Goal: Task Accomplishment & Management: Complete application form

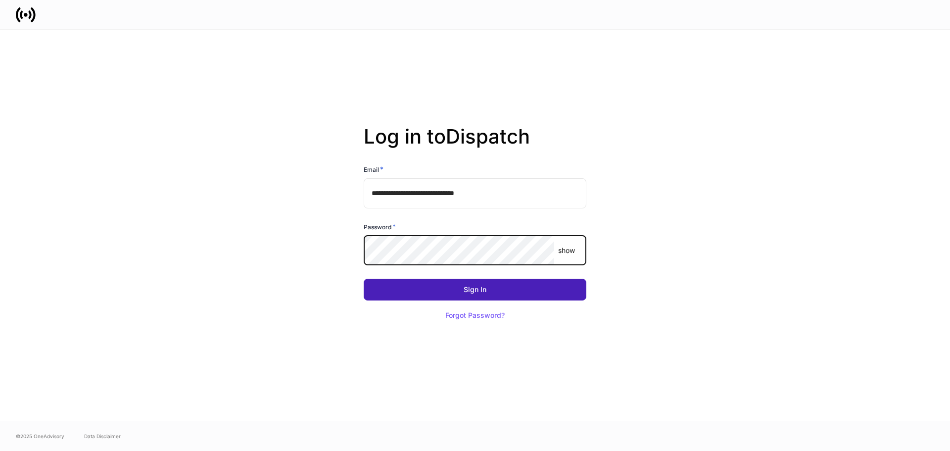
click at [484, 294] on button "Sign In" at bounding box center [475, 290] width 223 height 22
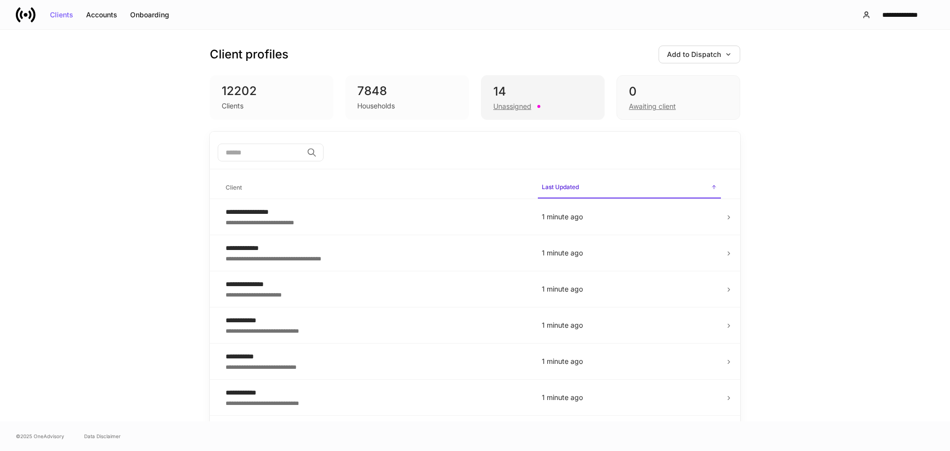
click at [560, 107] on div "Unassigned" at bounding box center [543, 105] width 99 height 12
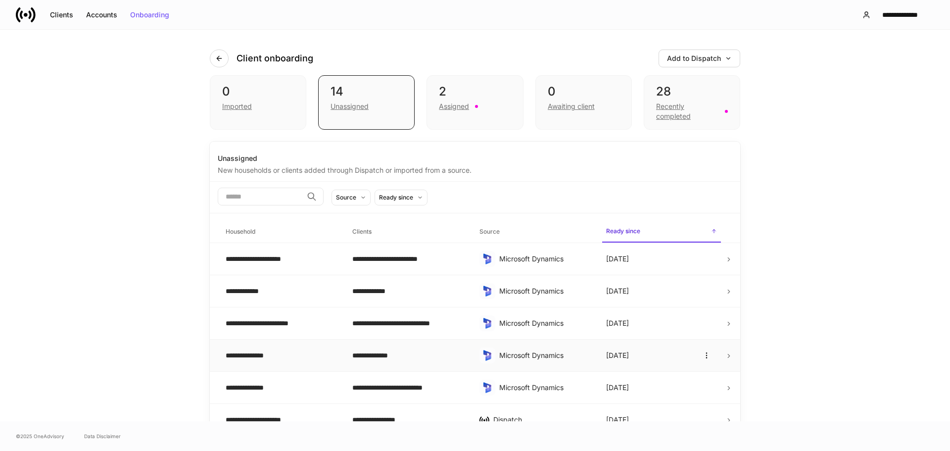
click at [337, 347] on td "**********" at bounding box center [281, 356] width 127 height 32
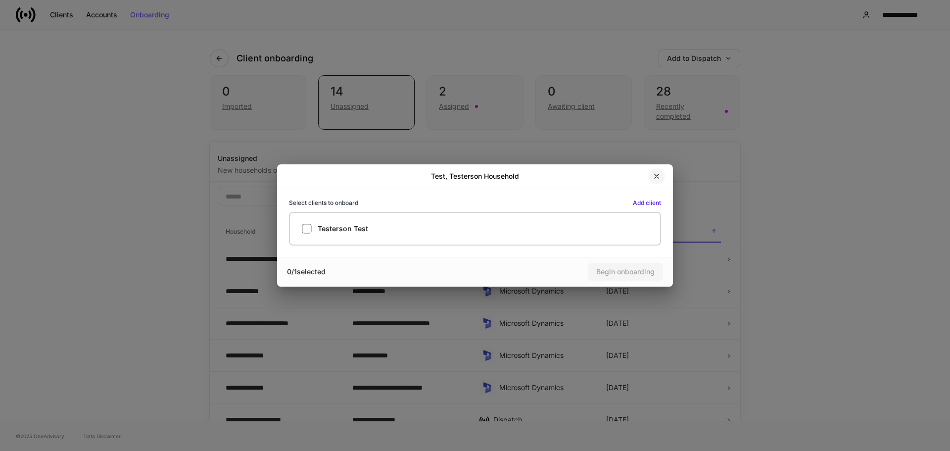
click at [656, 175] on icon "button" at bounding box center [657, 176] width 4 height 4
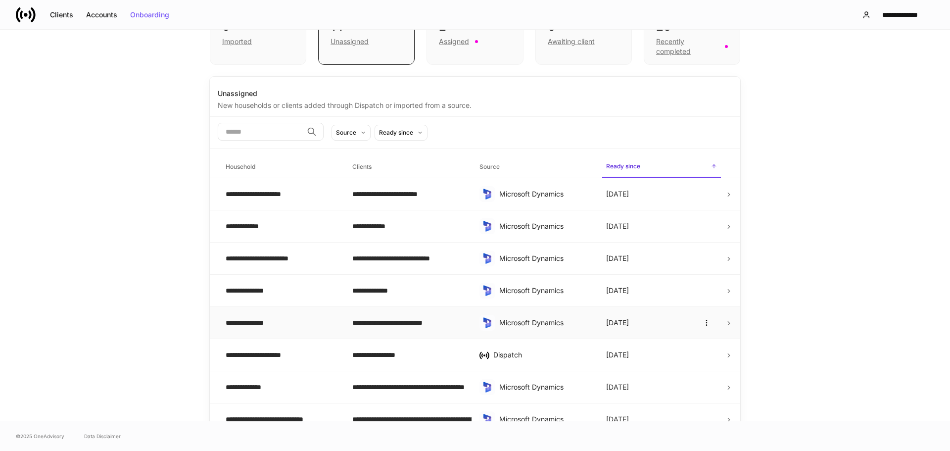
scroll to position [276, 0]
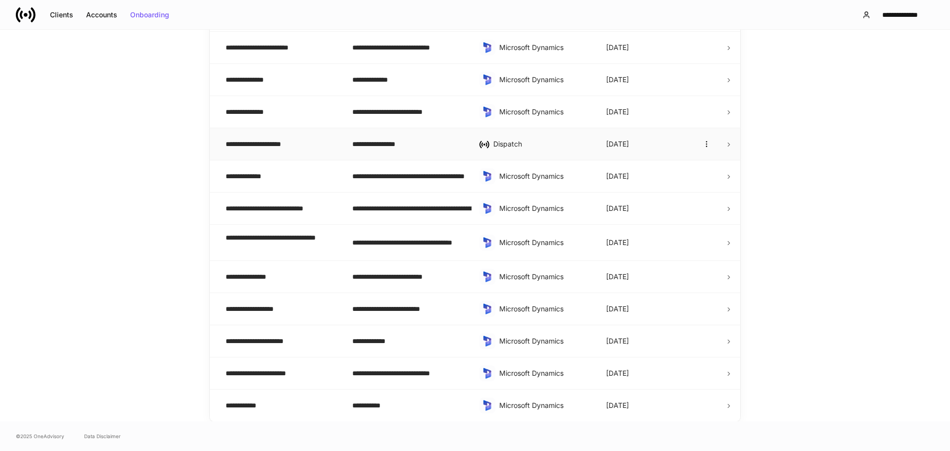
click at [260, 145] on div "**********" at bounding box center [281, 144] width 111 height 10
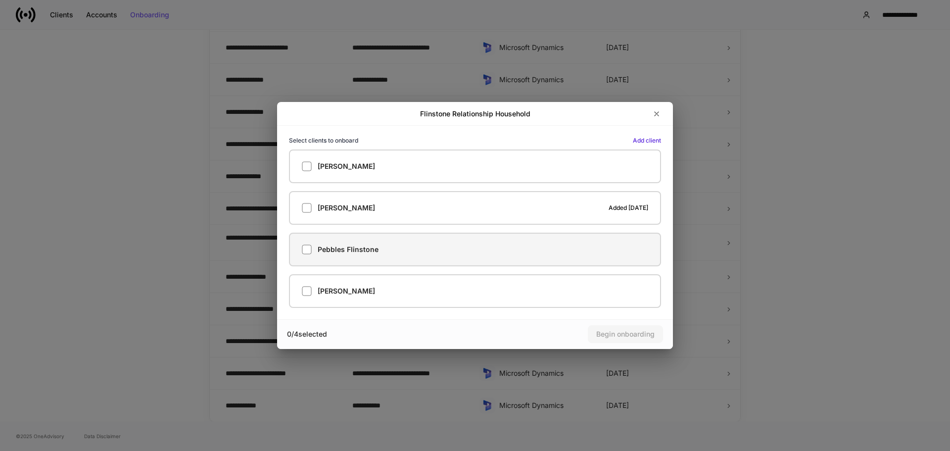
click at [354, 252] on h5 "Pebbles Flinstone" at bounding box center [348, 250] width 61 height 10
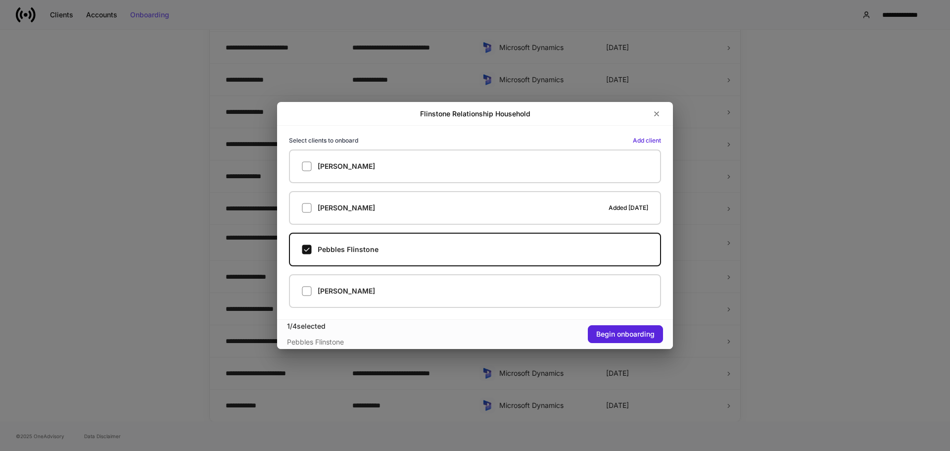
click at [543, 308] on div "Select clients to onboard Add client [PERSON_NAME] [PERSON_NAME] Added [DATE] P…" at bounding box center [475, 222] width 396 height 193
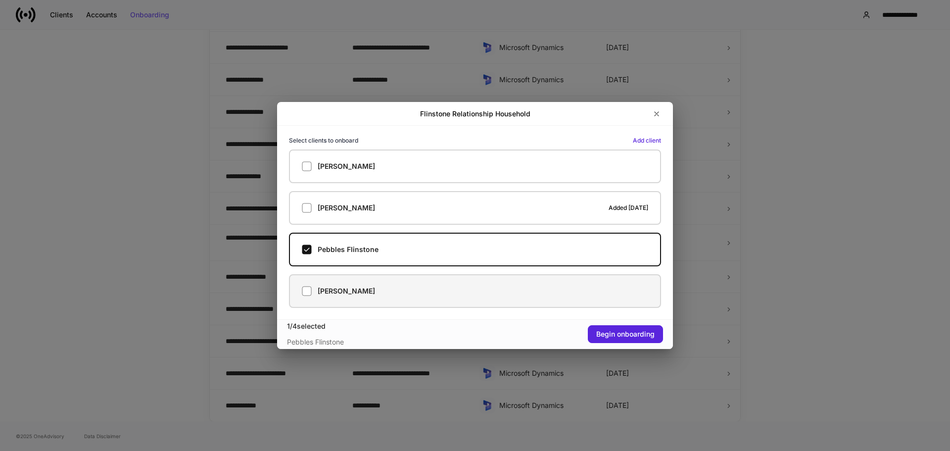
click at [427, 298] on label "[PERSON_NAME]" at bounding box center [475, 291] width 372 height 34
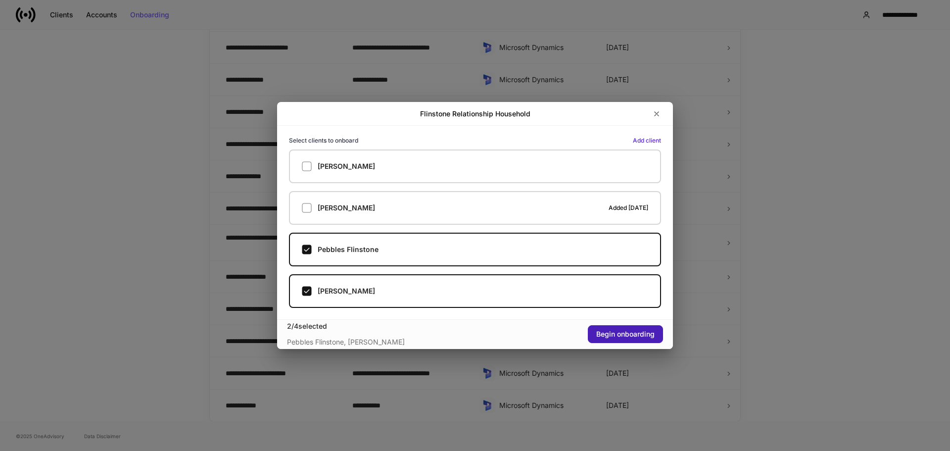
click at [605, 331] on div "Begin onboarding" at bounding box center [625, 334] width 58 height 7
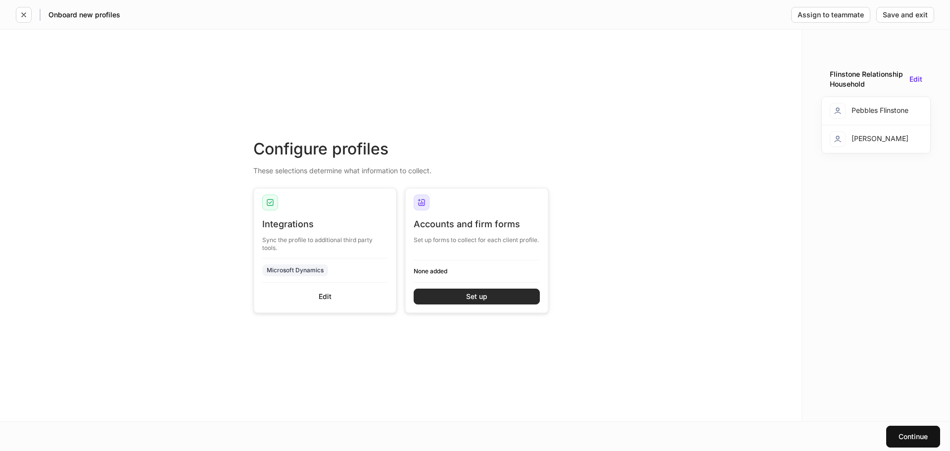
click at [471, 296] on div "Set up" at bounding box center [476, 296] width 21 height 7
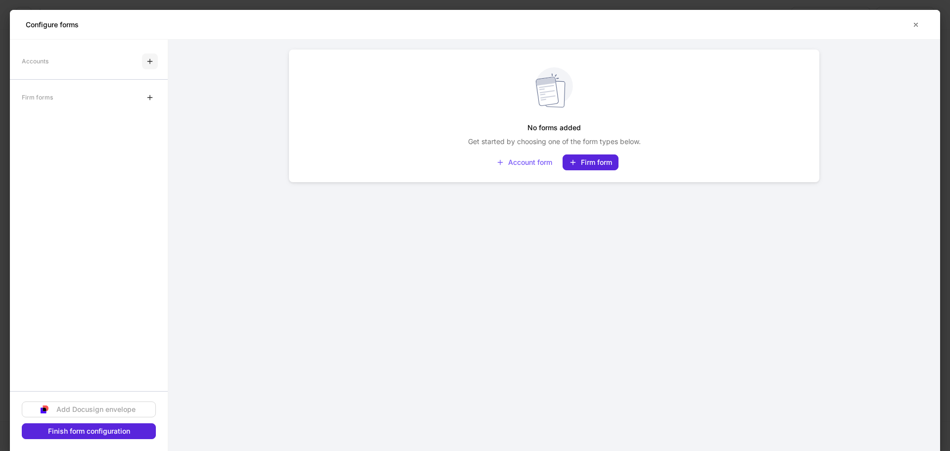
click at [150, 59] on icon "button" at bounding box center [150, 61] width 4 height 4
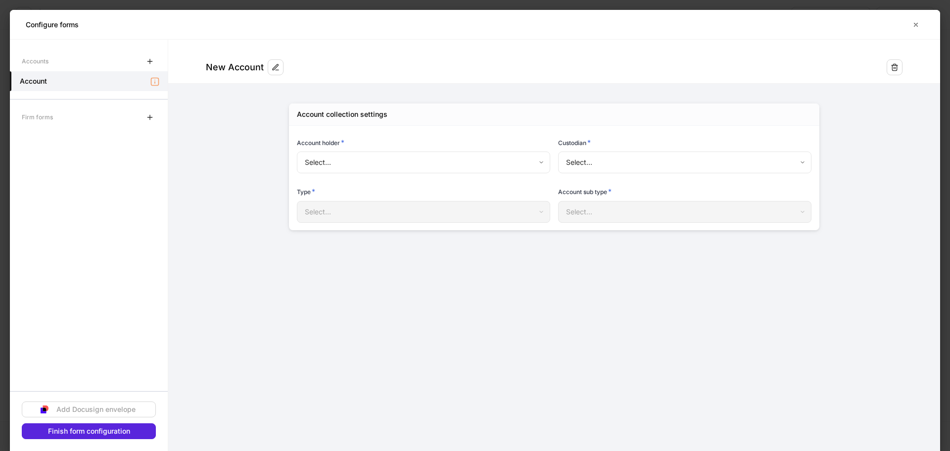
click at [630, 163] on body "Onboard new profiles Assign to teammate Save and exit Configure profiles These …" at bounding box center [475, 225] width 950 height 451
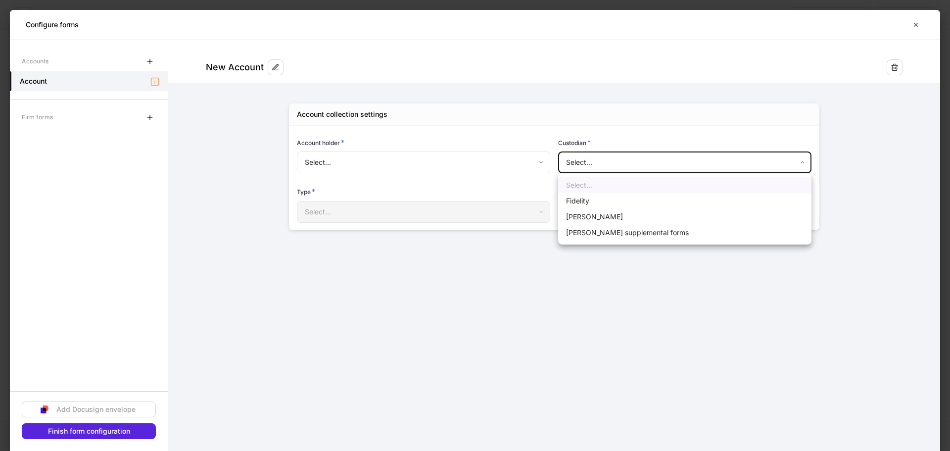
click at [593, 206] on li "Fidelity" at bounding box center [684, 201] width 253 height 16
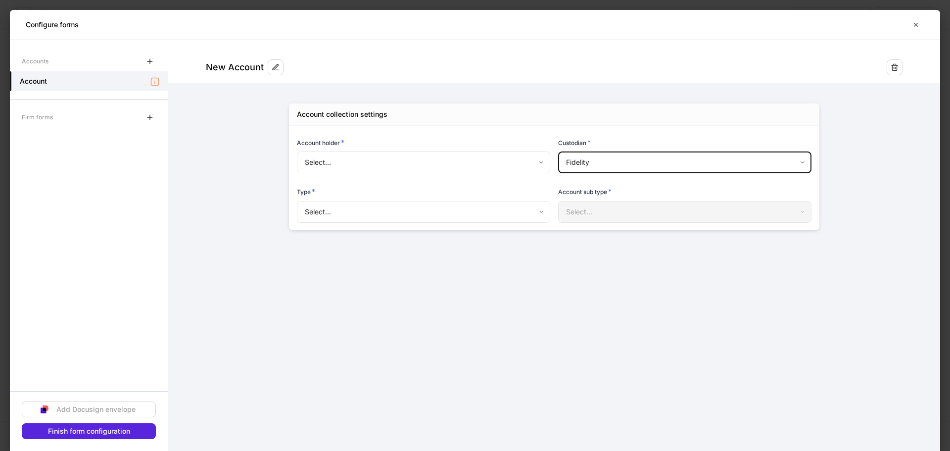
click at [592, 164] on body "Onboard new profiles Assign to teammate Save and exit Configure profiles These …" at bounding box center [475, 225] width 950 height 451
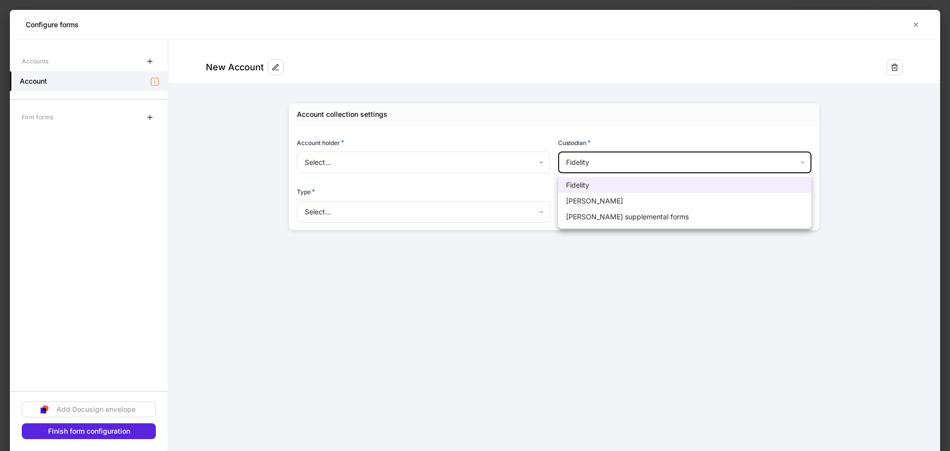
click at [593, 205] on li "[PERSON_NAME]" at bounding box center [684, 201] width 253 height 16
type input "******"
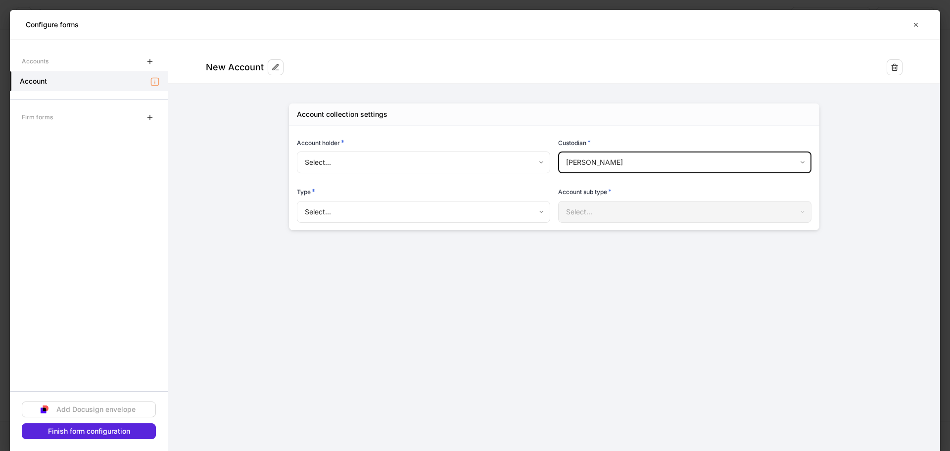
click at [385, 159] on body "Onboard new profiles Assign to teammate Save and exit Configure profiles These …" at bounding box center [475, 225] width 950 height 451
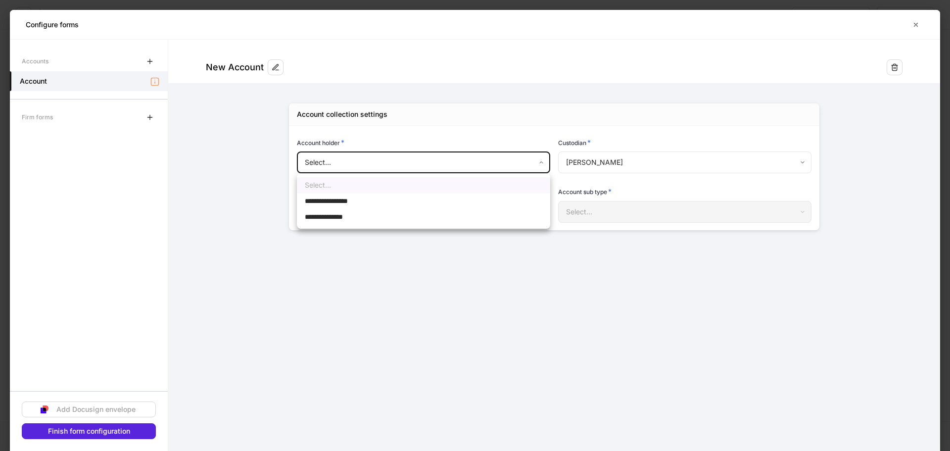
click at [355, 214] on span "**********" at bounding box center [331, 217] width 52 height 10
type input "**********"
click at [342, 212] on body "**********" at bounding box center [475, 225] width 950 height 451
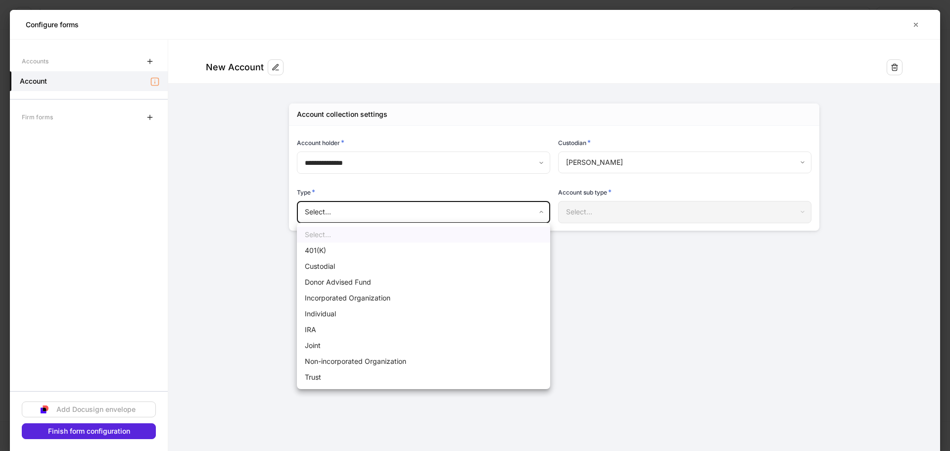
click at [342, 325] on li "IRA" at bounding box center [423, 330] width 253 height 16
type input "***"
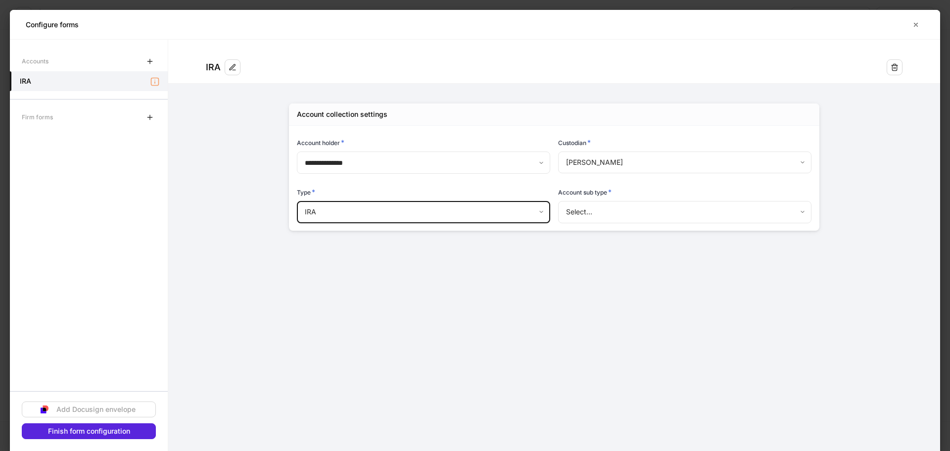
click at [577, 212] on body "**********" at bounding box center [475, 225] width 950 height 451
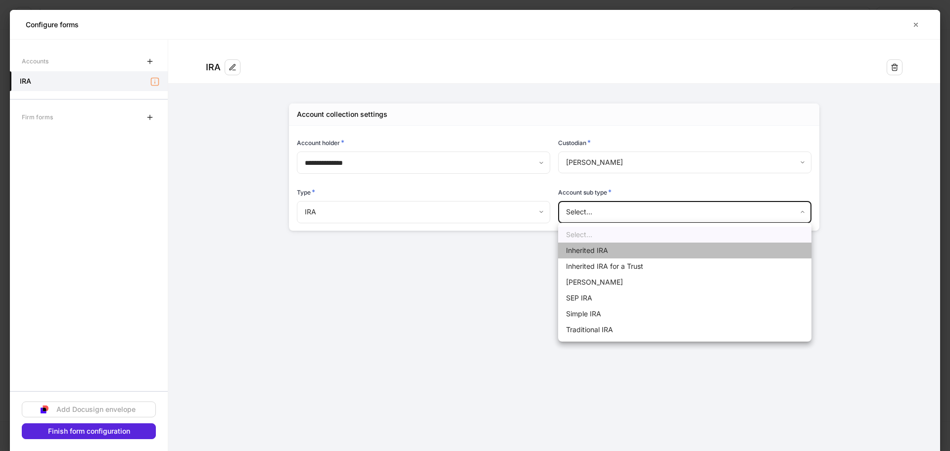
click at [586, 253] on li "Inherited IRA" at bounding box center [684, 251] width 253 height 16
type input "**********"
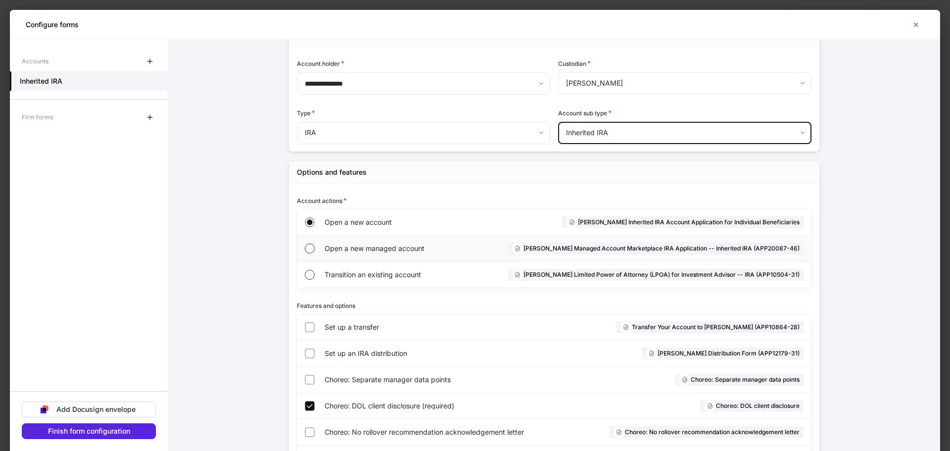
scroll to position [148, 0]
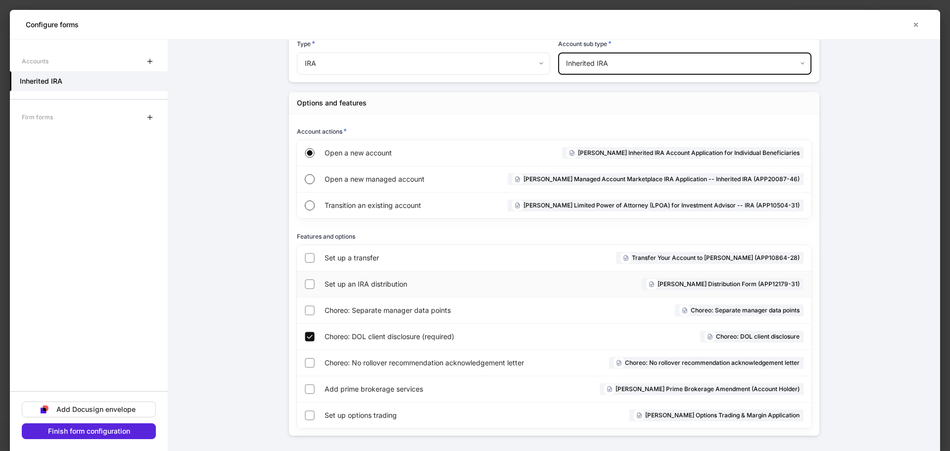
click at [402, 281] on span "Set up an IRA distribution" at bounding box center [421, 284] width 192 height 10
click at [365, 336] on span "Choreo: DOL client disclosure (required)" at bounding box center [447, 337] width 245 height 10
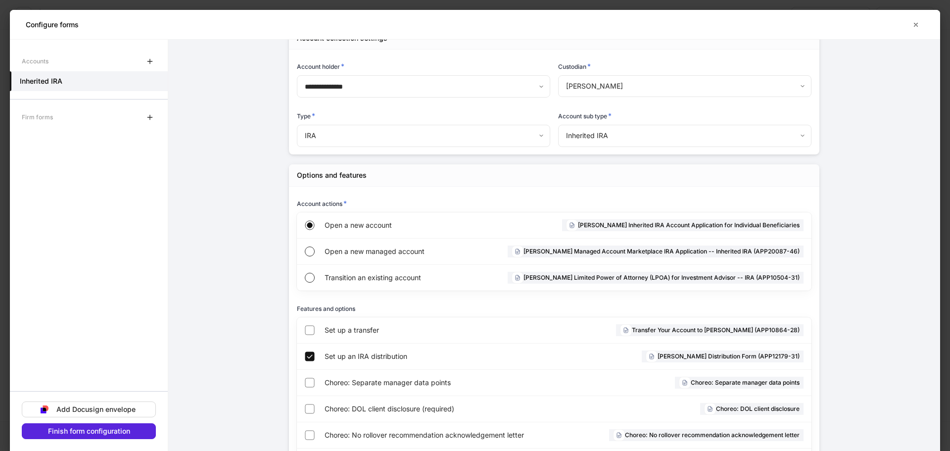
scroll to position [152, 0]
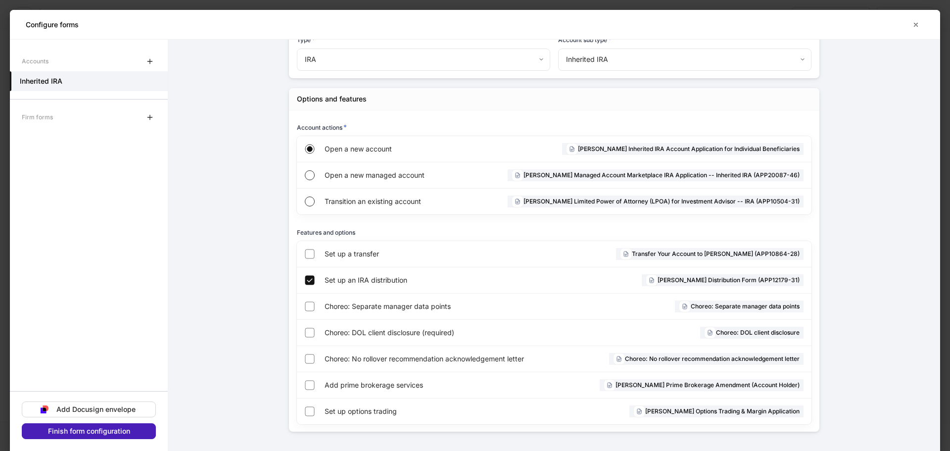
click at [122, 428] on div "Finish form configuration" at bounding box center [89, 431] width 82 height 7
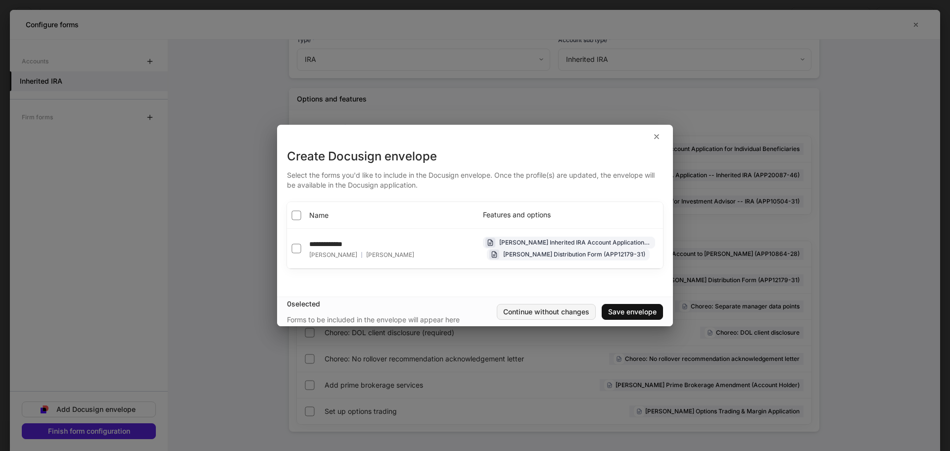
click at [556, 310] on div "Continue without changes" at bounding box center [546, 311] width 86 height 7
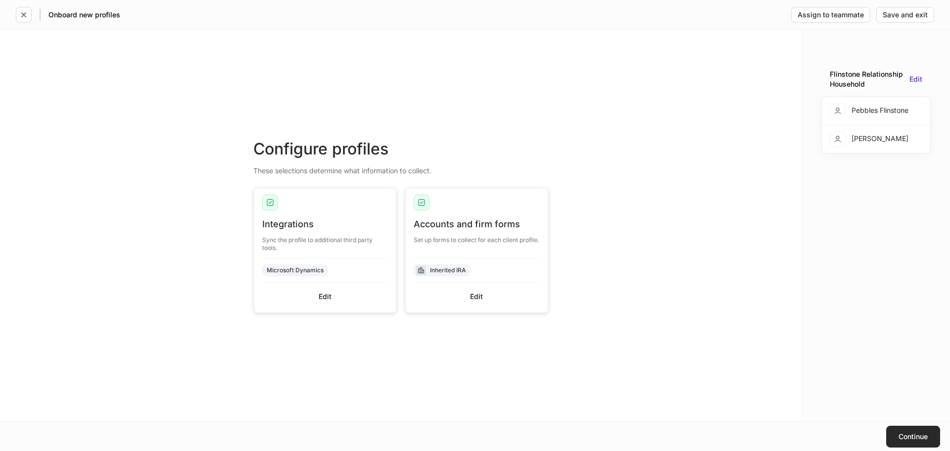
click at [901, 431] on button "Continue" at bounding box center [914, 437] width 54 height 22
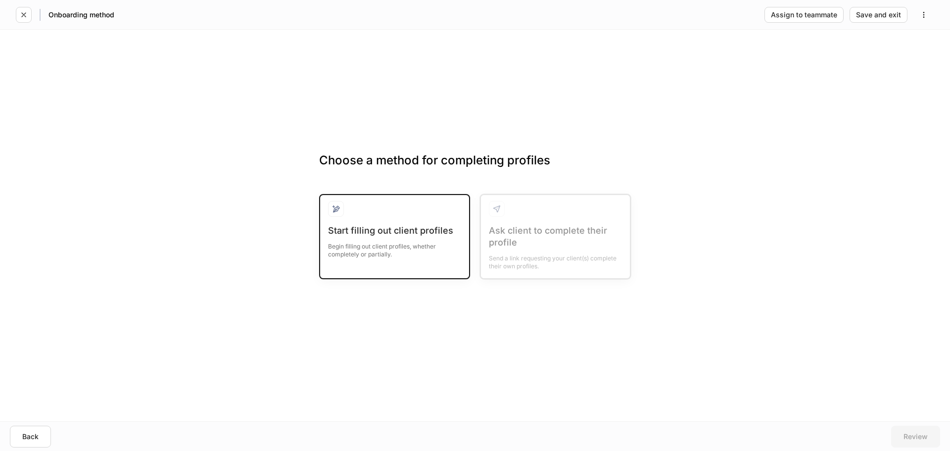
click at [426, 247] on div "Begin filling out client profiles, whether completely or partially." at bounding box center [394, 248] width 133 height 22
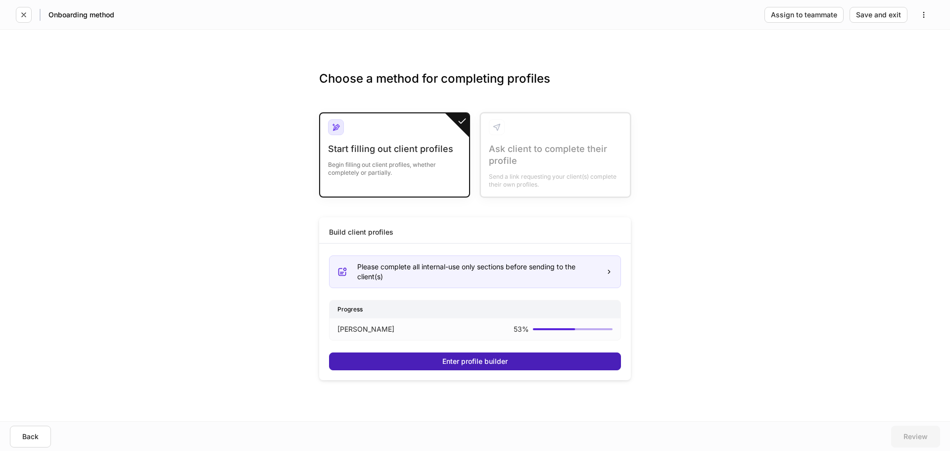
click at [509, 360] on button "Enter profile builder" at bounding box center [475, 361] width 292 height 18
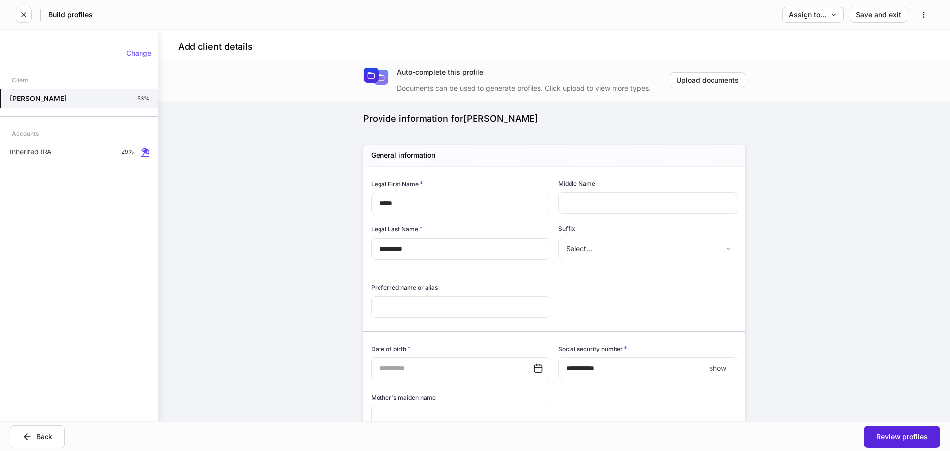
type input "**********"
click at [84, 148] on div "Inherited IRA 29%" at bounding box center [79, 152] width 158 height 20
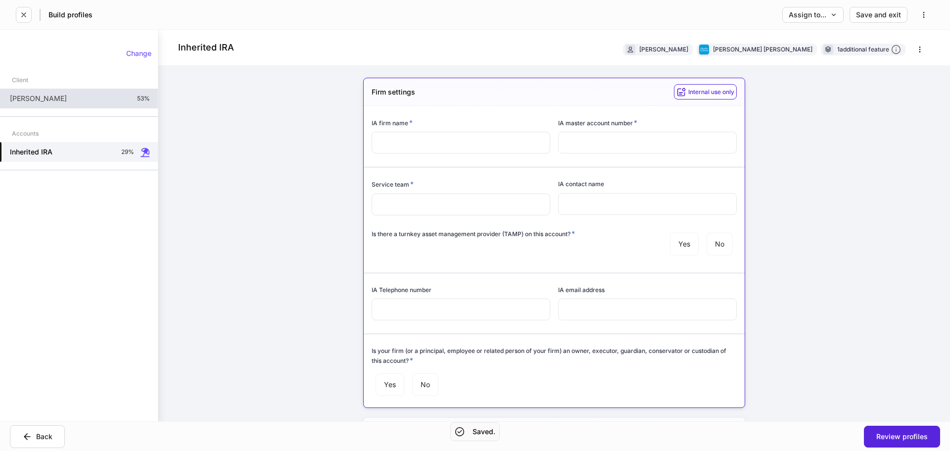
click at [85, 98] on div "[PERSON_NAME] 53%" at bounding box center [79, 99] width 158 height 20
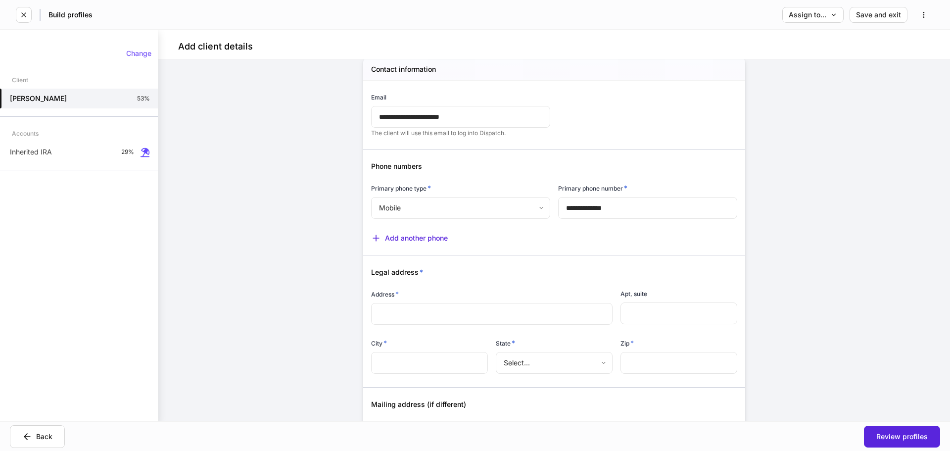
scroll to position [482, 0]
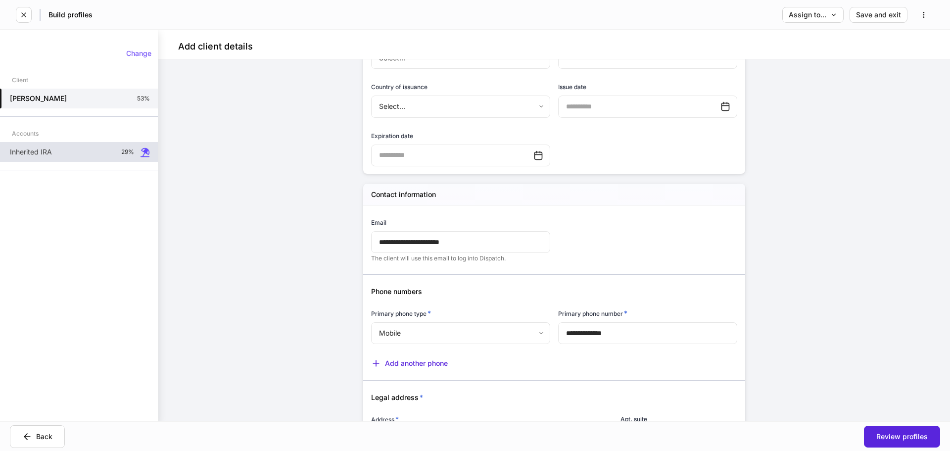
click at [58, 152] on div "Inherited IRA 29%" at bounding box center [79, 152] width 158 height 20
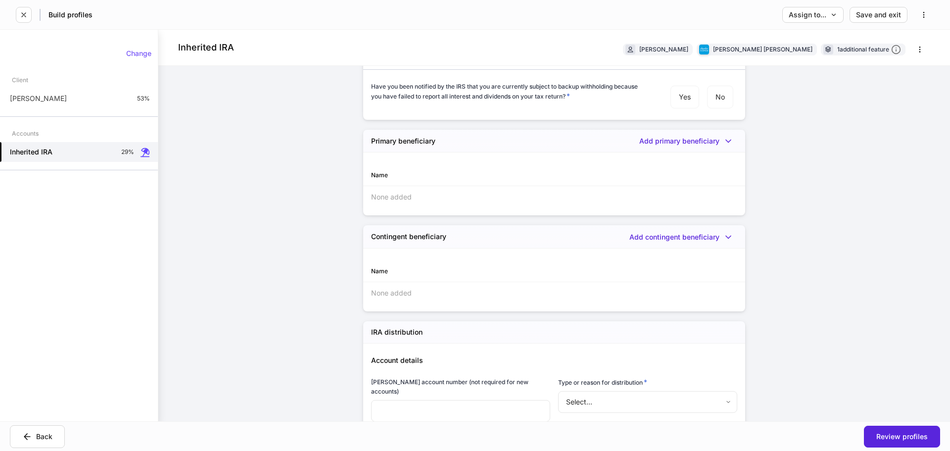
scroll to position [1485, 0]
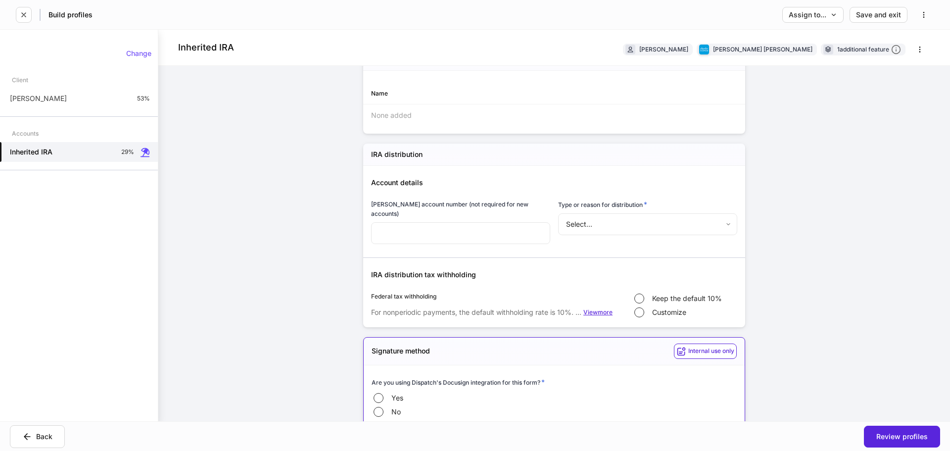
click at [593, 309] on div "View more" at bounding box center [598, 312] width 29 height 6
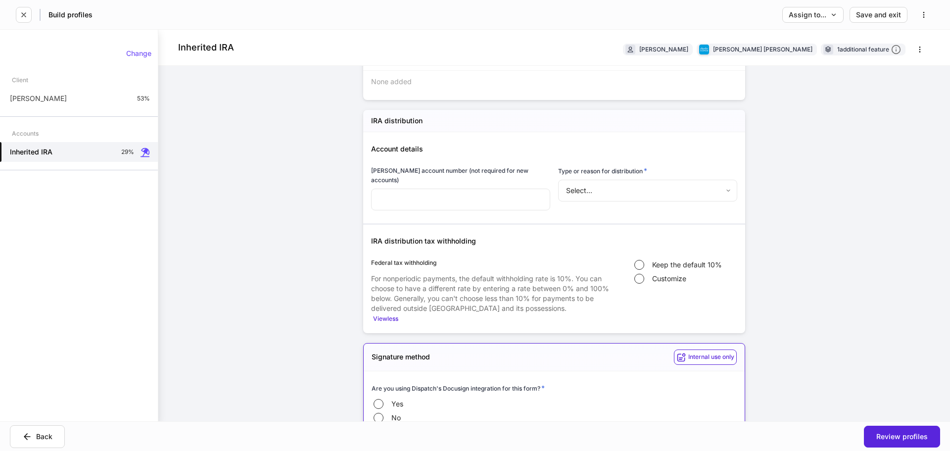
scroll to position [1503, 0]
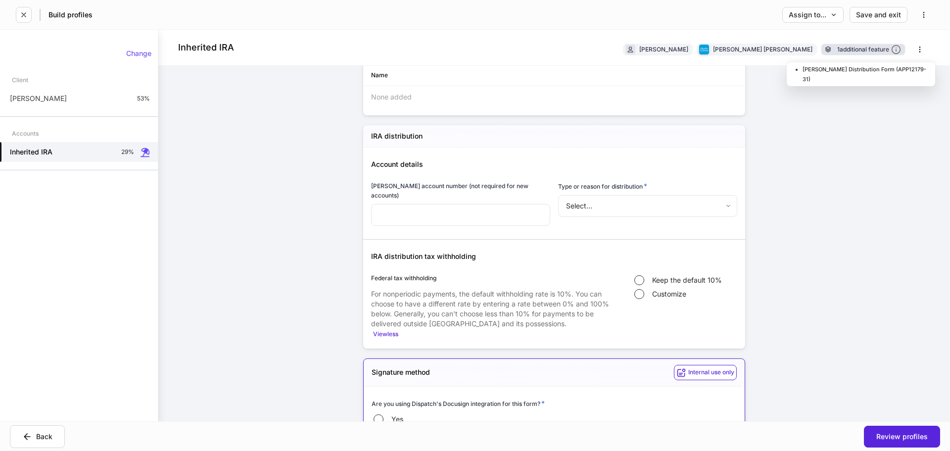
click at [864, 52] on div "1 additional feature" at bounding box center [870, 50] width 64 height 10
click at [916, 50] on icon "button" at bounding box center [920, 50] width 8 height 8
click at [210, 128] on div at bounding box center [475, 225] width 950 height 451
drag, startPoint x: 900, startPoint y: 281, endPoint x: 827, endPoint y: 285, distance: 73.4
click at [900, 281] on div "Inherited [PERSON_NAME] [PERSON_NAME] [PERSON_NAME] 1 additional feature Firm s…" at bounding box center [554, 226] width 792 height 392
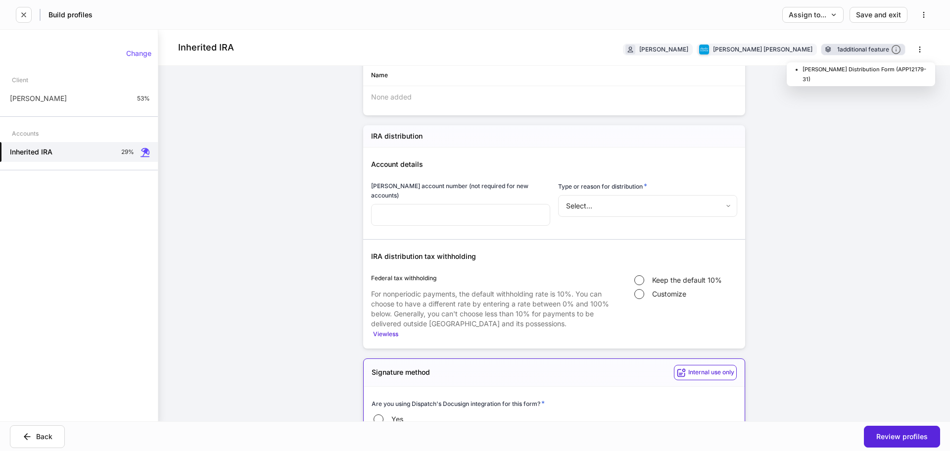
click at [838, 49] on div "1 additional feature" at bounding box center [870, 50] width 64 height 10
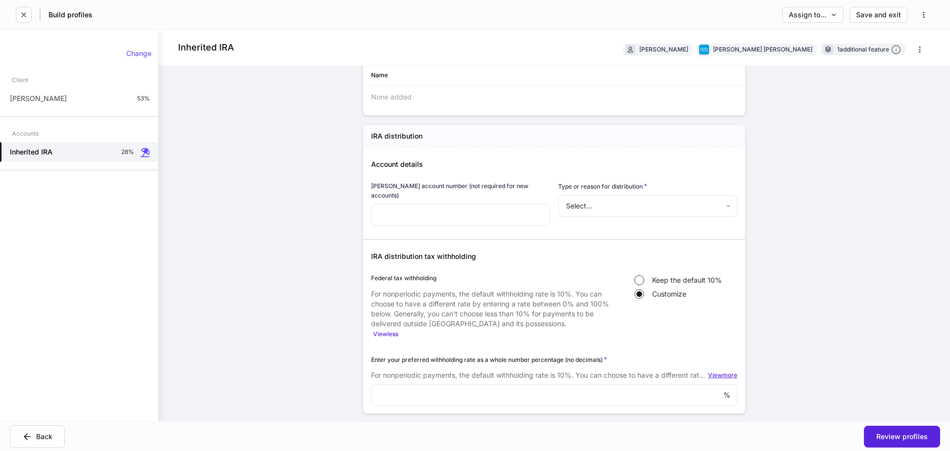
click at [718, 372] on div "View more" at bounding box center [722, 375] width 29 height 6
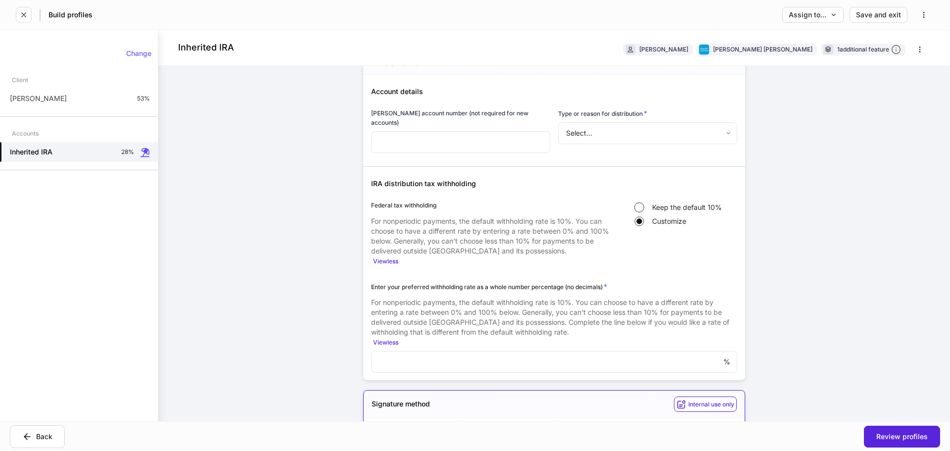
scroll to position [1553, 0]
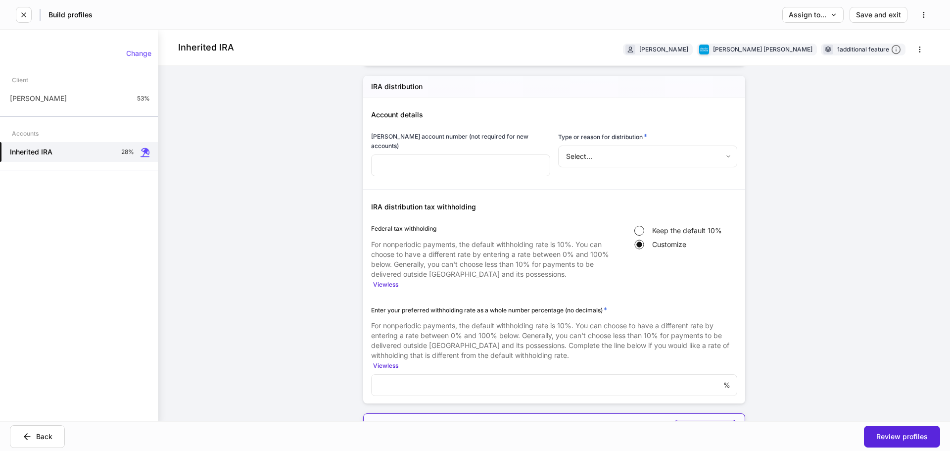
click at [87, 62] on div "Change" at bounding box center [79, 57] width 158 height 22
drag, startPoint x: 878, startPoint y: 314, endPoint x: 772, endPoint y: 319, distance: 105.6
click at [878, 314] on div "Inherited [PERSON_NAME] [PERSON_NAME] [PERSON_NAME] 1 additional feature Firm s…" at bounding box center [554, 226] width 792 height 392
click at [378, 282] on div "View less" at bounding box center [385, 285] width 25 height 6
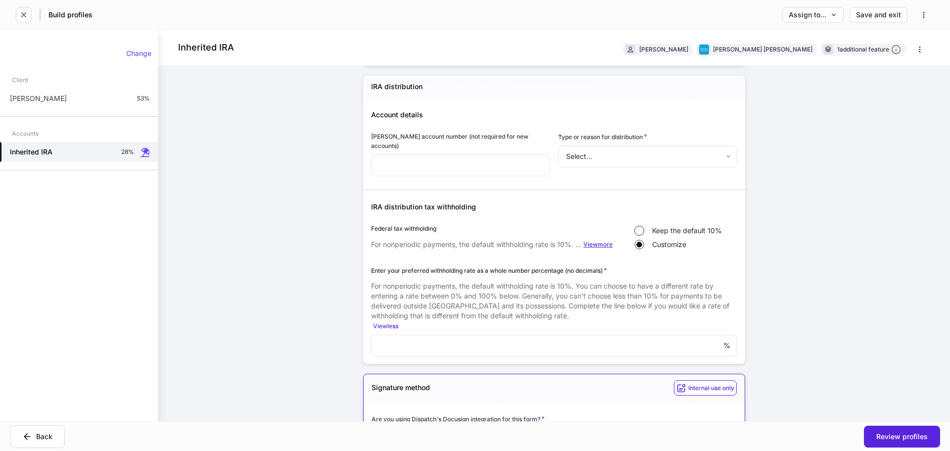
click at [586, 242] on div "View more" at bounding box center [598, 245] width 29 height 6
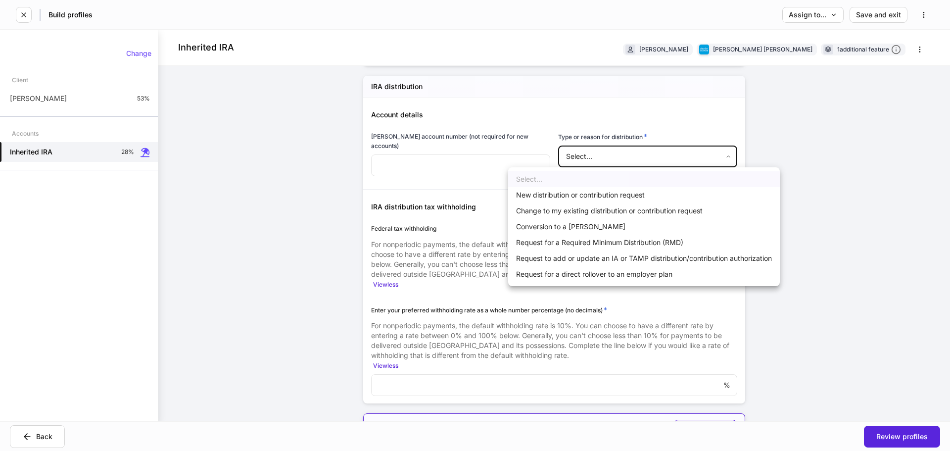
click at [628, 154] on body "Build profiles Assign to... Save and exit Inherited [PERSON_NAME] [PERSON_NAME]…" at bounding box center [475, 225] width 950 height 451
click at [580, 198] on li "New distribution or contribution request" at bounding box center [644, 195] width 272 height 16
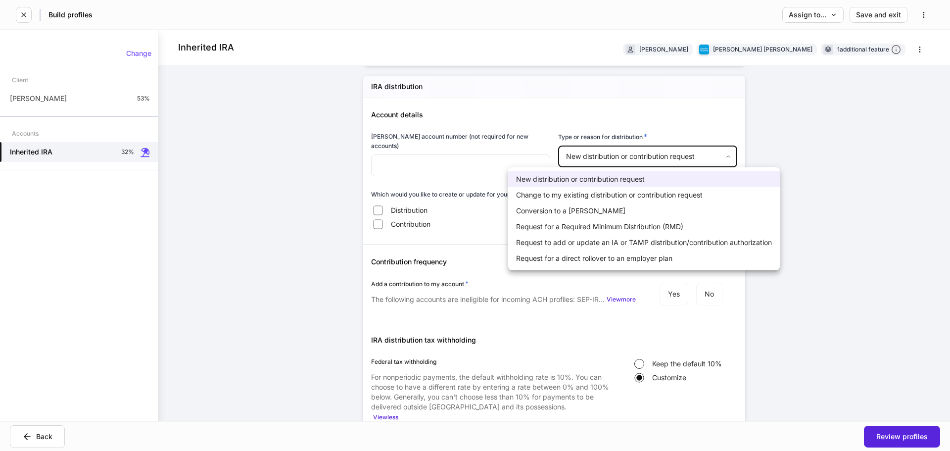
click at [587, 155] on body "Build profiles Assign to... Save and exit Inherited [PERSON_NAME] [PERSON_NAME]…" at bounding box center [475, 225] width 950 height 451
click at [582, 196] on li "Change to my existing distribution or contribution request" at bounding box center [644, 195] width 272 height 16
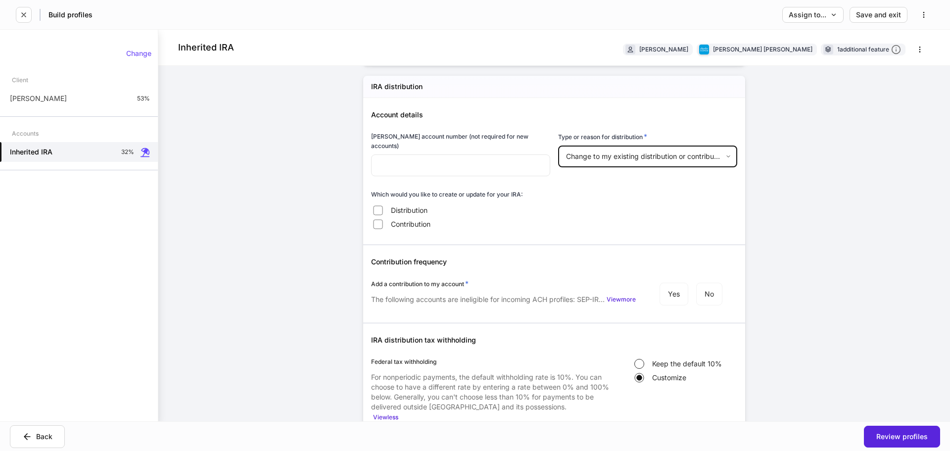
click at [596, 156] on body "Build profiles Assign to... Save and exit Inherited [PERSON_NAME] [PERSON_NAME]…" at bounding box center [475, 225] width 950 height 451
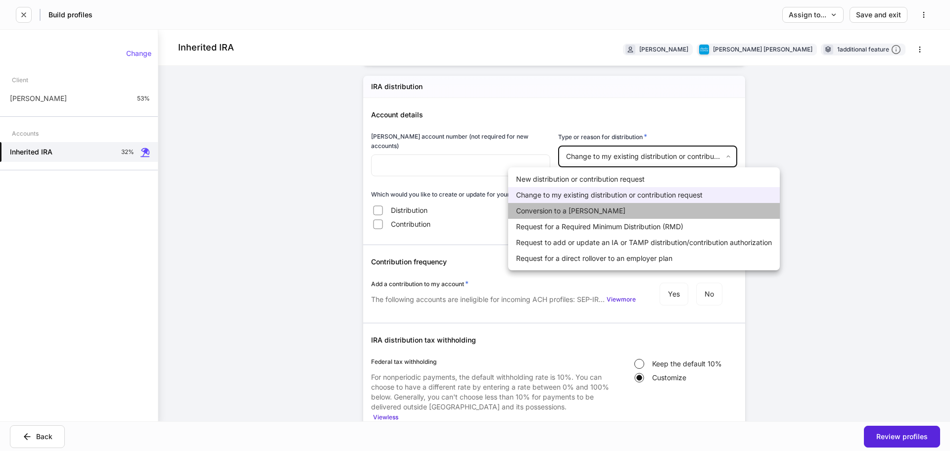
click at [578, 214] on li "Conversion to a [PERSON_NAME]" at bounding box center [644, 211] width 272 height 16
type input "**********"
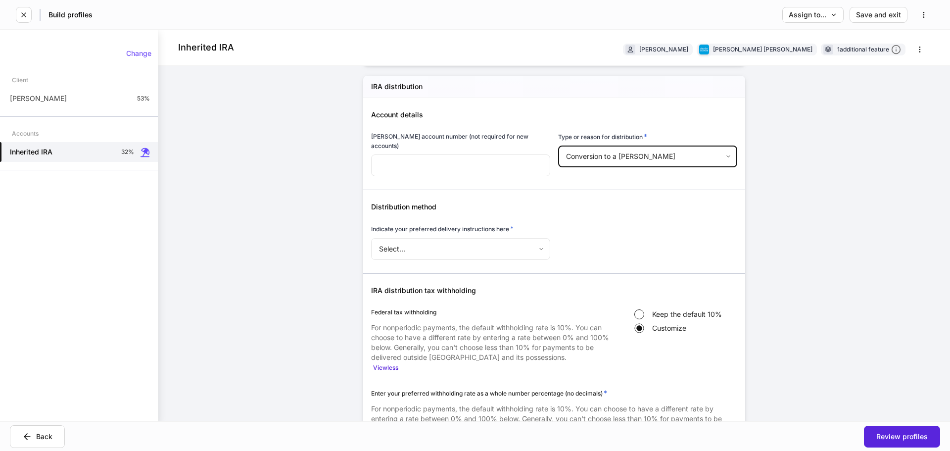
click at [599, 152] on body "Build profiles Assign to... Save and exit Inherited [PERSON_NAME] [PERSON_NAME]…" at bounding box center [475, 225] width 950 height 451
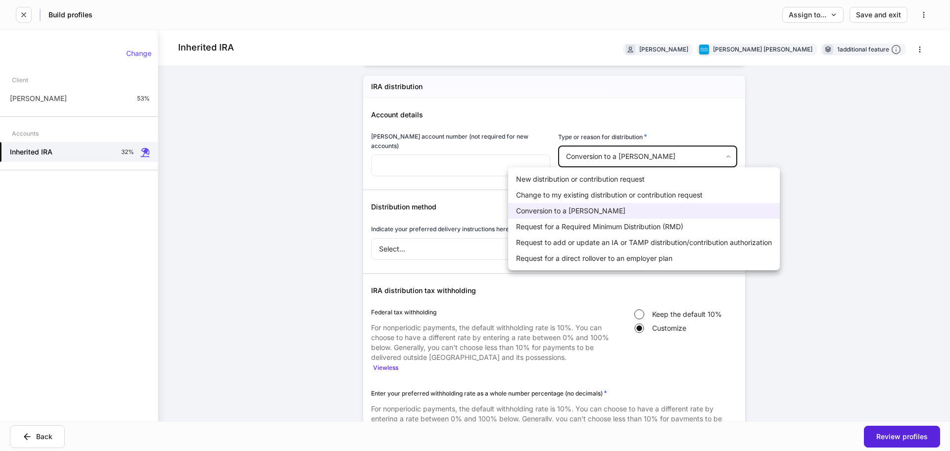
click at [598, 154] on div at bounding box center [475, 225] width 950 height 451
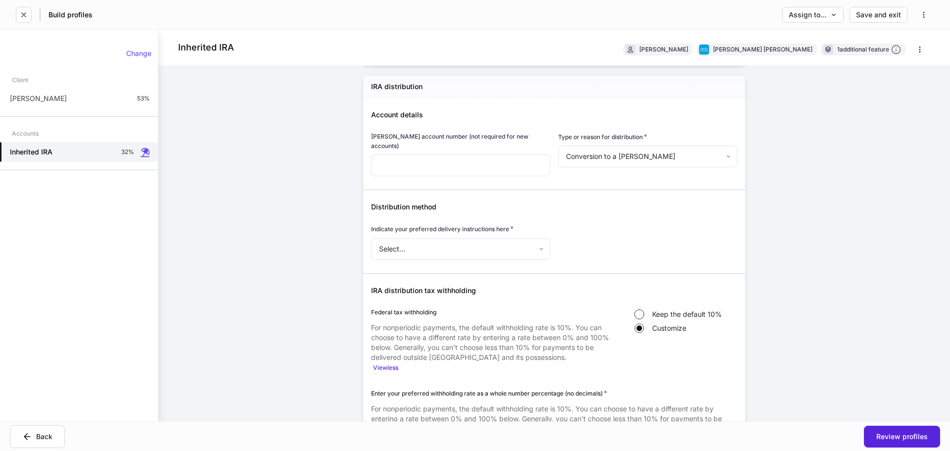
drag, startPoint x: 891, startPoint y: 189, endPoint x: 889, endPoint y: 202, distance: 13.7
click at [891, 189] on div "Inherited [PERSON_NAME] [PERSON_NAME] [PERSON_NAME] 1 additional feature Firm s…" at bounding box center [554, 226] width 792 height 392
